Goal: Task Accomplishment & Management: Manage account settings

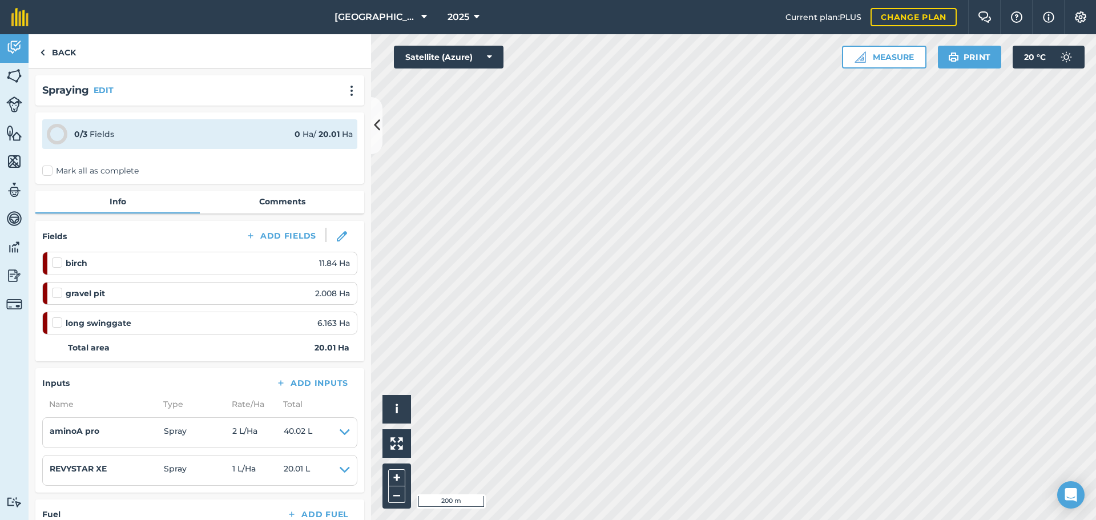
click at [58, 287] on label at bounding box center [59, 287] width 14 height 0
click at [58, 294] on input "checkbox" at bounding box center [55, 290] width 7 height 7
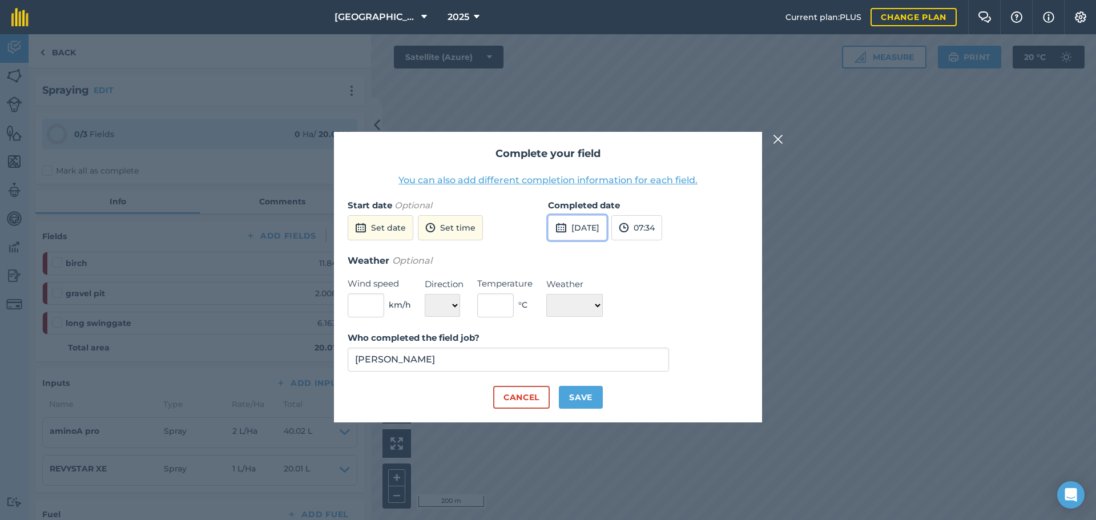
click at [582, 227] on button "[DATE]" at bounding box center [577, 227] width 59 height 25
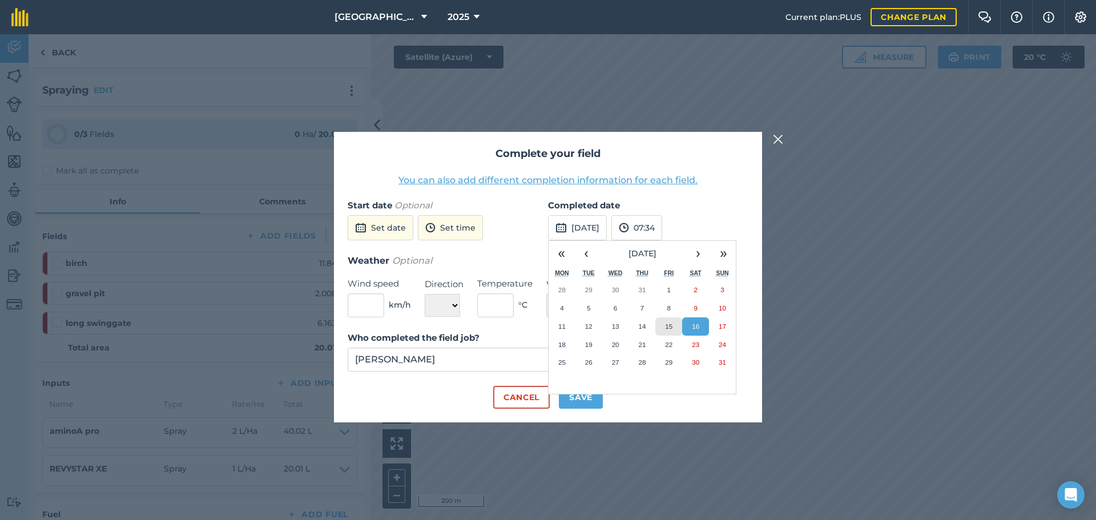
click at [669, 325] on abbr "15" at bounding box center [668, 325] width 7 height 7
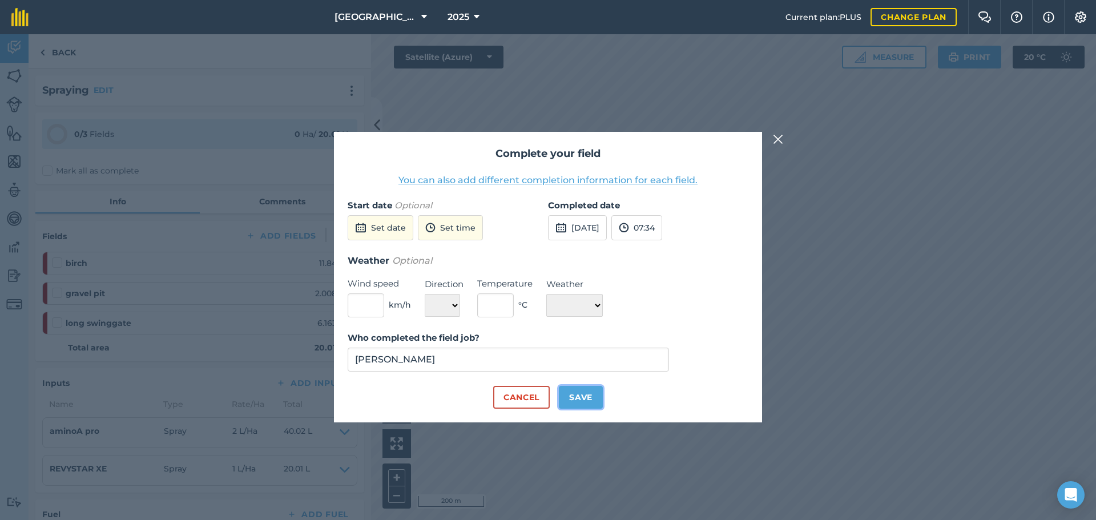
click at [580, 399] on button "Save" at bounding box center [581, 397] width 44 height 23
checkbox input "true"
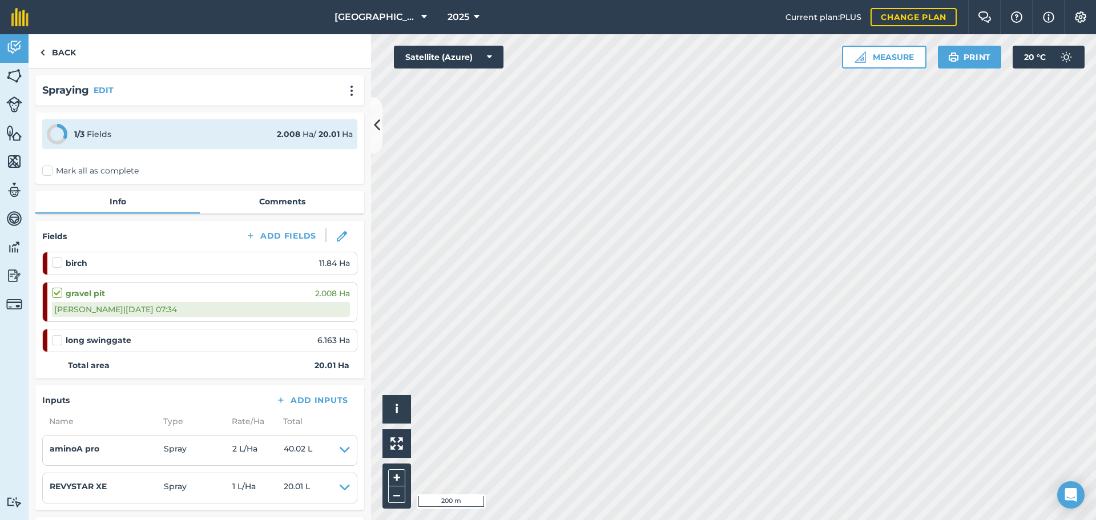
click at [57, 334] on label at bounding box center [59, 334] width 14 height 0
click at [57, 337] on input "checkbox" at bounding box center [55, 337] width 7 height 7
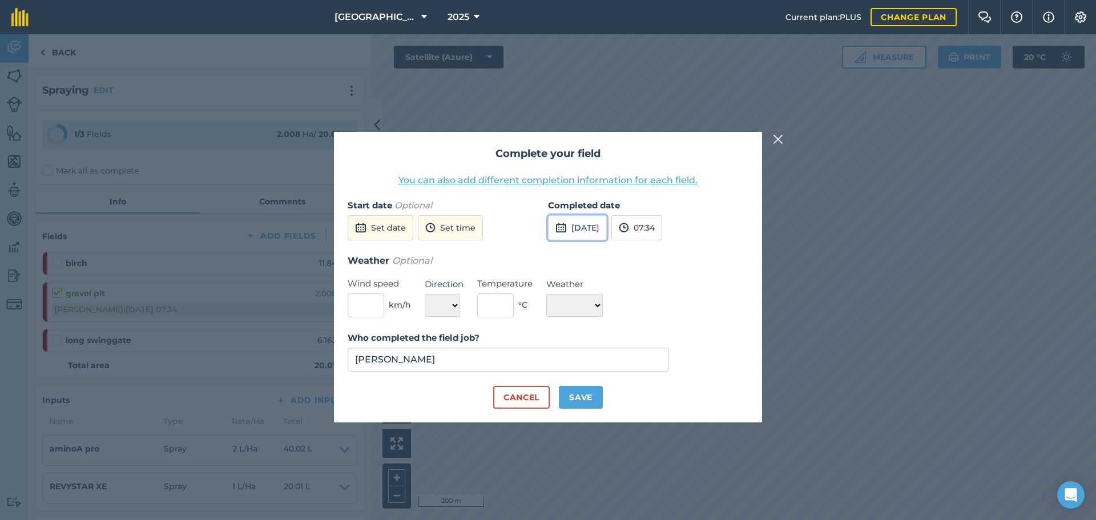
click at [579, 228] on button "[DATE]" at bounding box center [577, 227] width 59 height 25
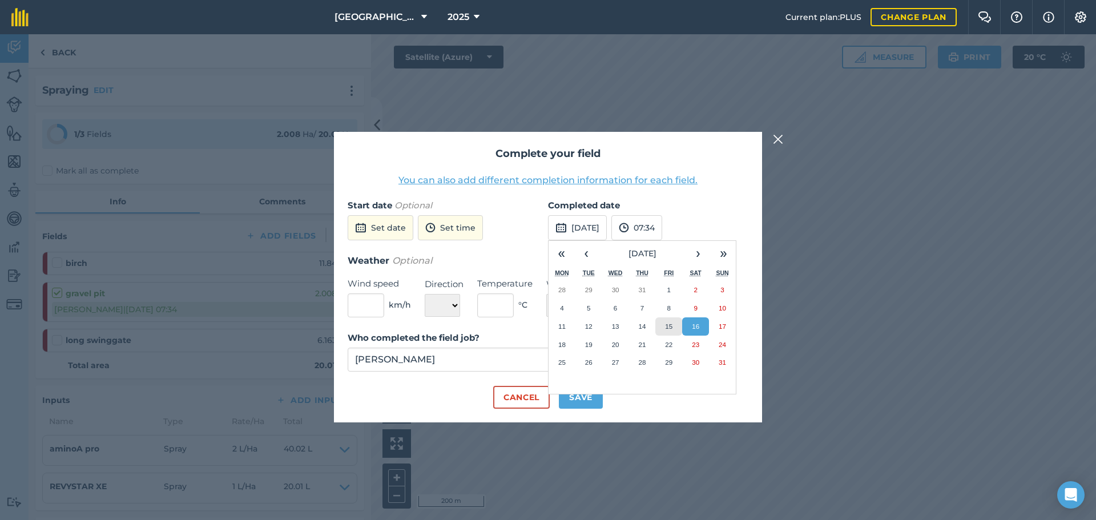
click at [668, 326] on abbr "15" at bounding box center [668, 325] width 7 height 7
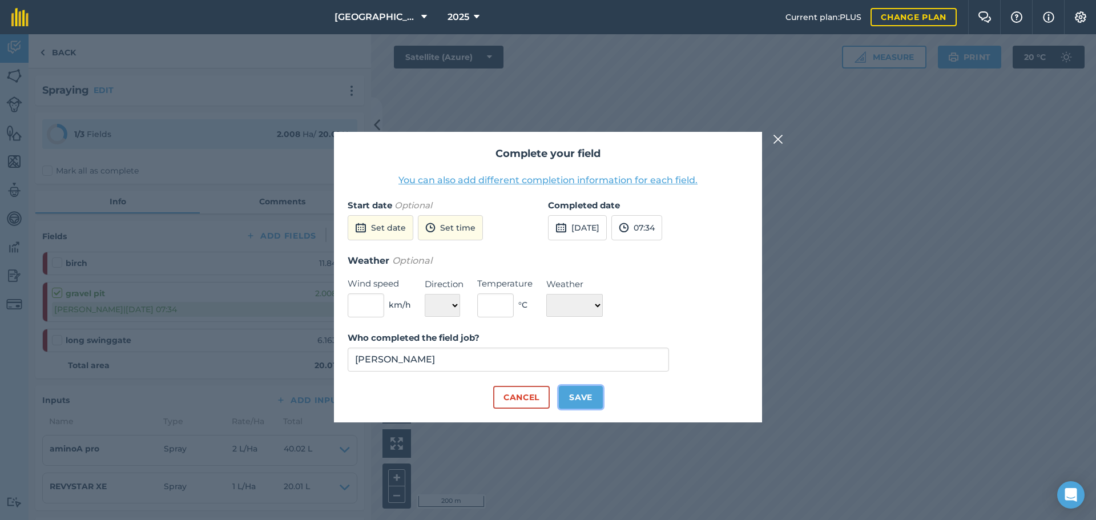
click at [586, 399] on button "Save" at bounding box center [581, 397] width 44 height 23
checkbox input "true"
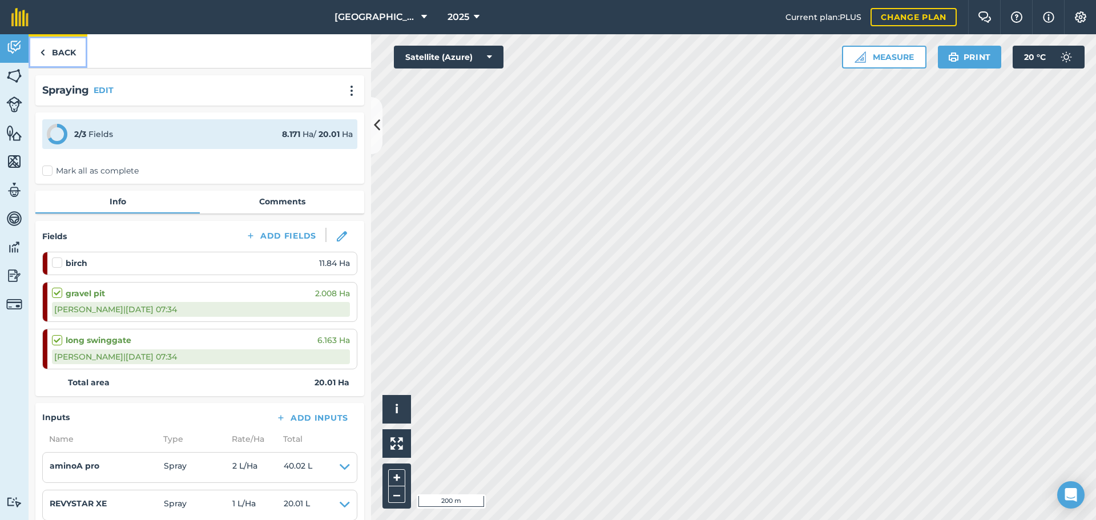
click at [63, 50] on link "Back" at bounding box center [58, 51] width 59 height 34
